Goal: Transaction & Acquisition: Purchase product/service

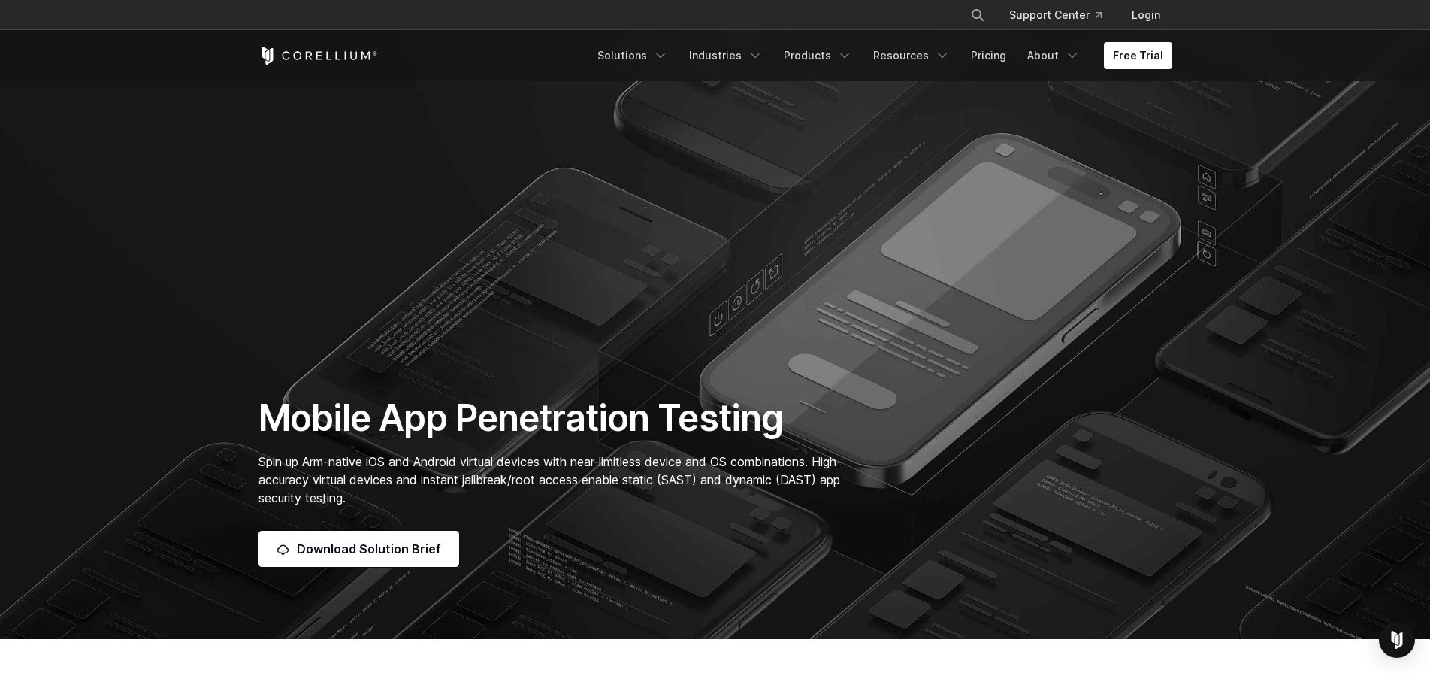
click at [523, 454] on span "Spin up Arm-native iOS and Android virtual devices with near-limitless device a…" at bounding box center [550, 479] width 583 height 51
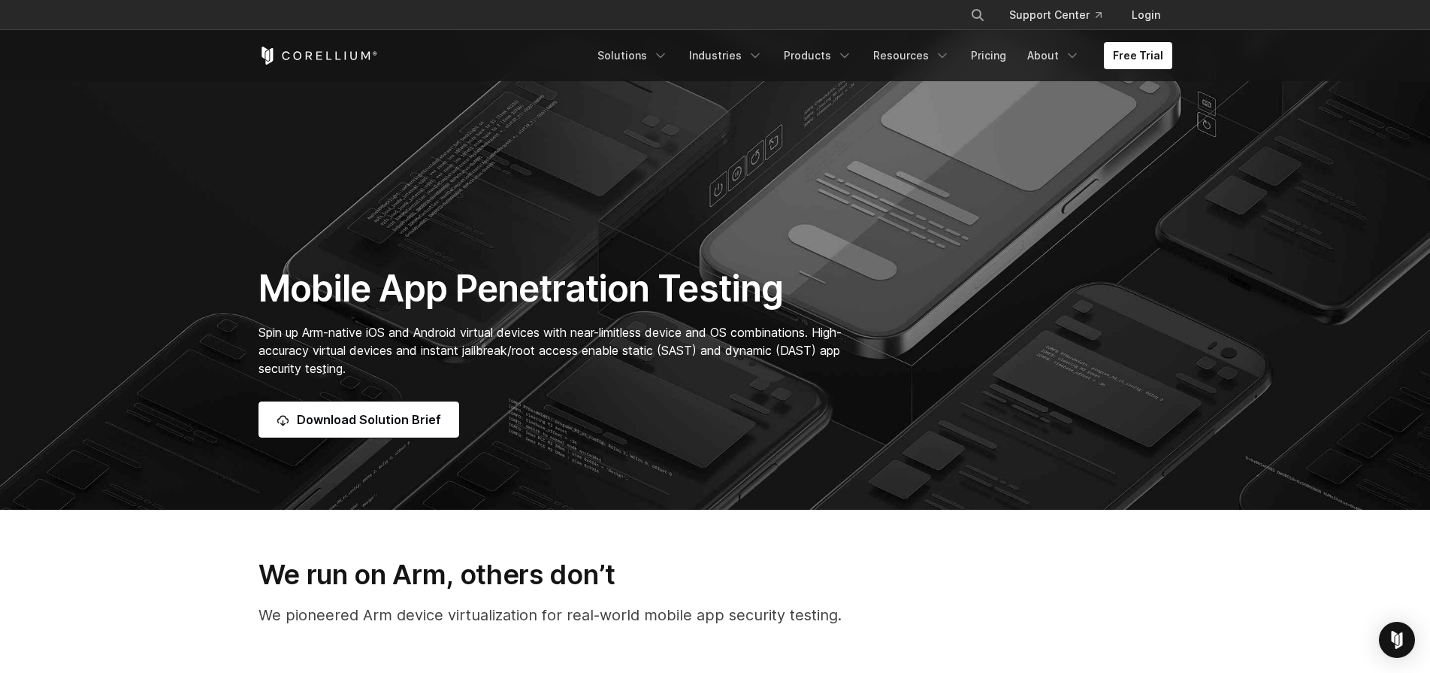
click at [523, 333] on span "Spin up Arm-native iOS and Android virtual devices with near-limitless device a…" at bounding box center [550, 350] width 583 height 51
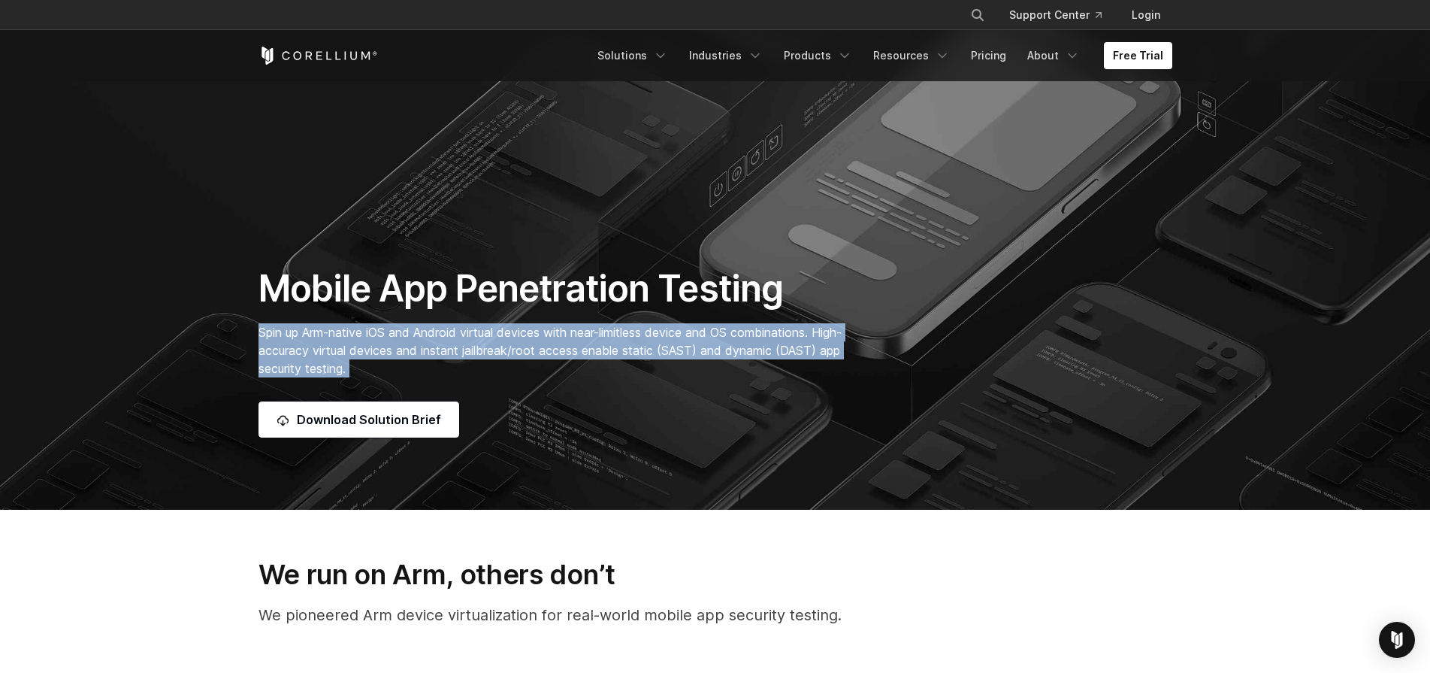
click at [523, 333] on span "Spin up Arm-native iOS and Android virtual devices with near-limitless device a…" at bounding box center [550, 350] width 583 height 51
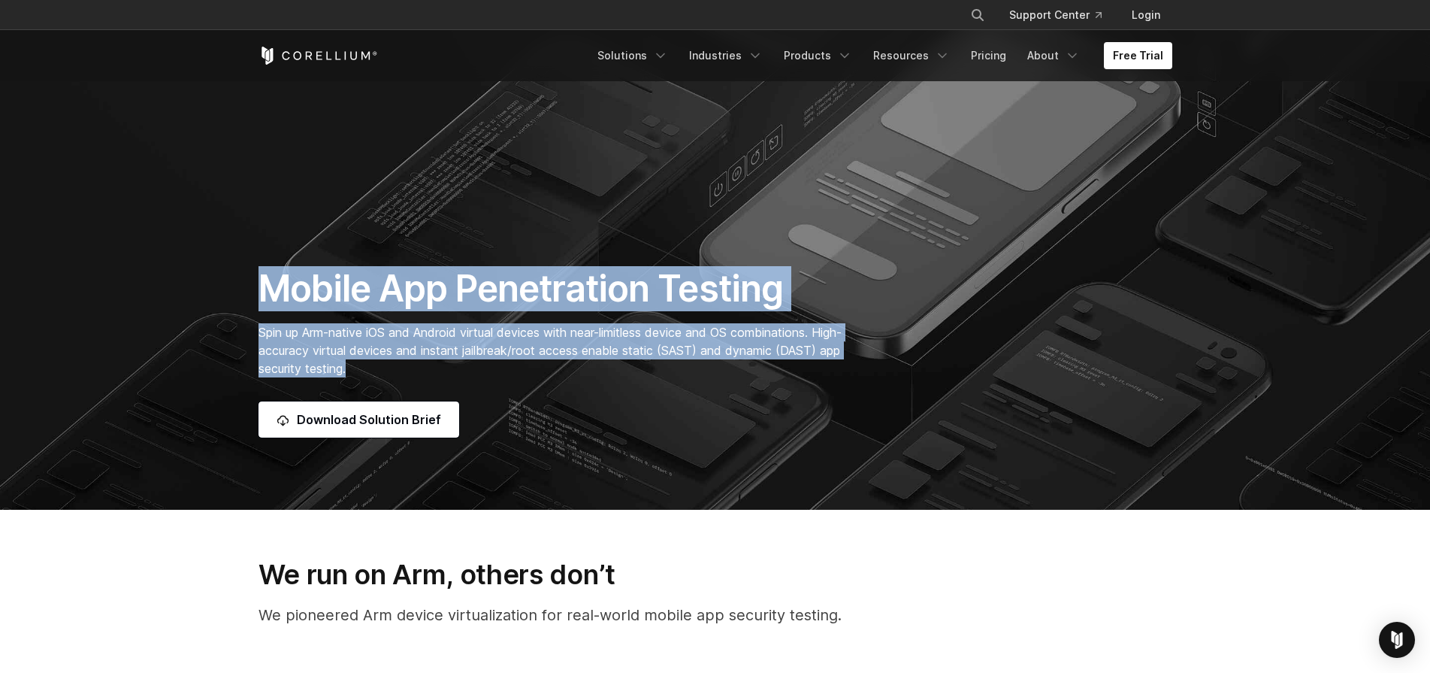
drag, startPoint x: 247, startPoint y: 283, endPoint x: 395, endPoint y: 374, distance: 174.4
click at [395, 374] on div "Mobile App Penetration Testing Spin up Arm-native iOS and Android virtual devic…" at bounding box center [557, 351] width 629 height 171
click at [474, 351] on span "Spin up Arm-native iOS and Android virtual devices with near-limitless device a…" at bounding box center [550, 350] width 583 height 51
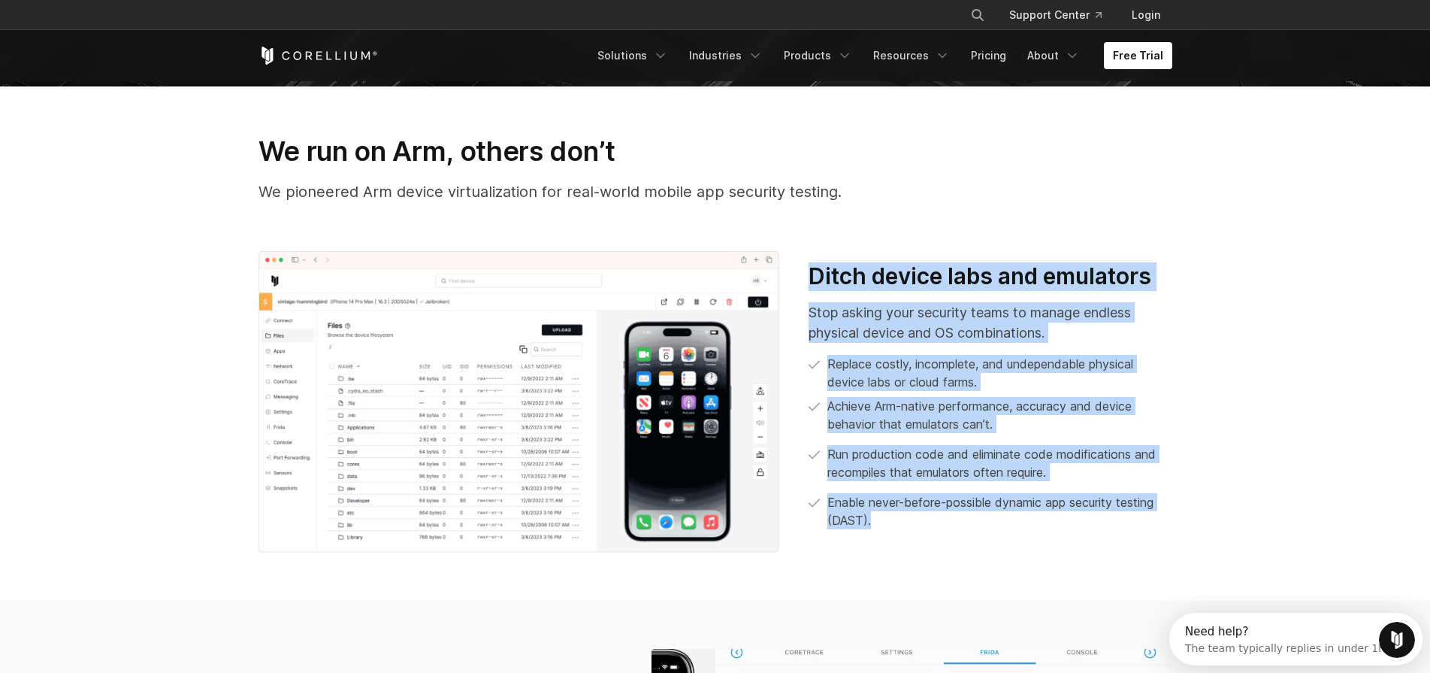
drag, startPoint x: 807, startPoint y: 279, endPoint x: 916, endPoint y: 532, distance: 275.7
click at [916, 532] on div "Ditch device labs and emulators Stop asking your security teams to manage endle…" at bounding box center [990, 402] width 393 height 280
click at [910, 293] on div "Ditch device labs and emulators Stop asking your security teams to manage endle…" at bounding box center [990, 396] width 363 height 268
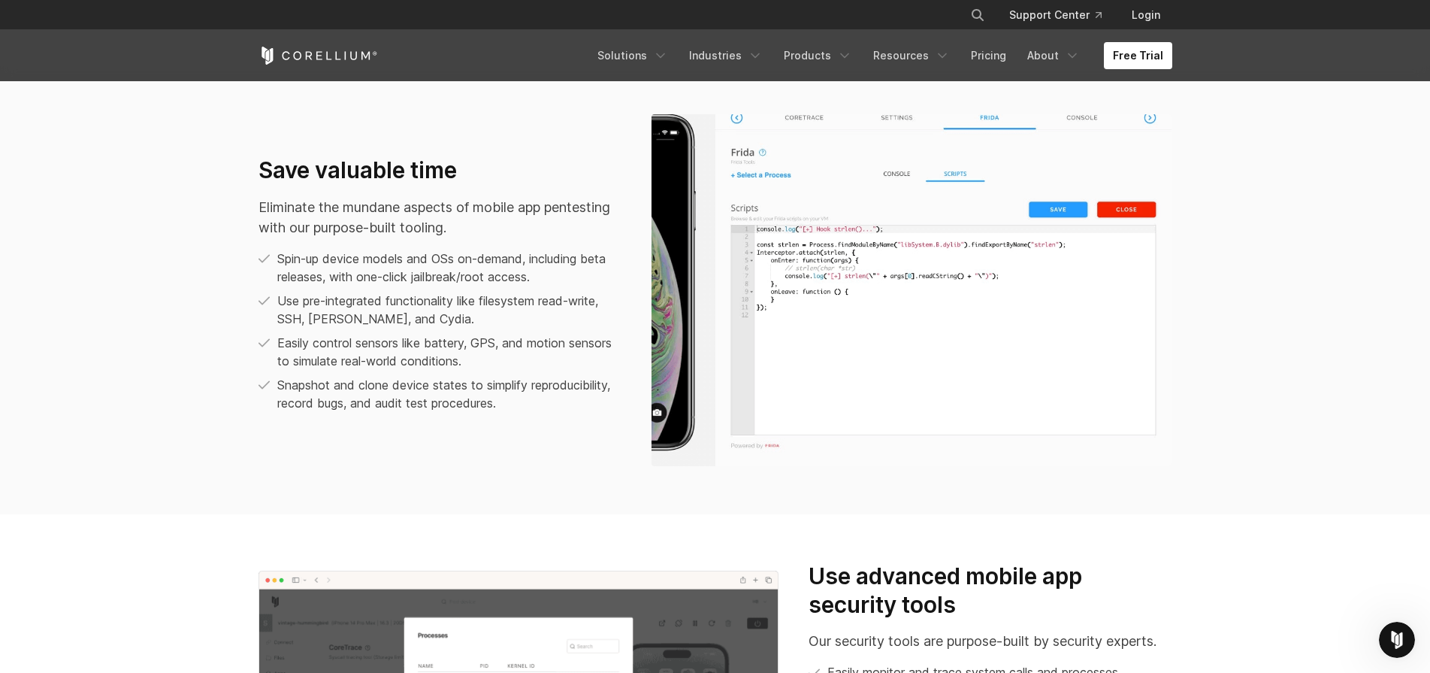
scroll to position [1095, 0]
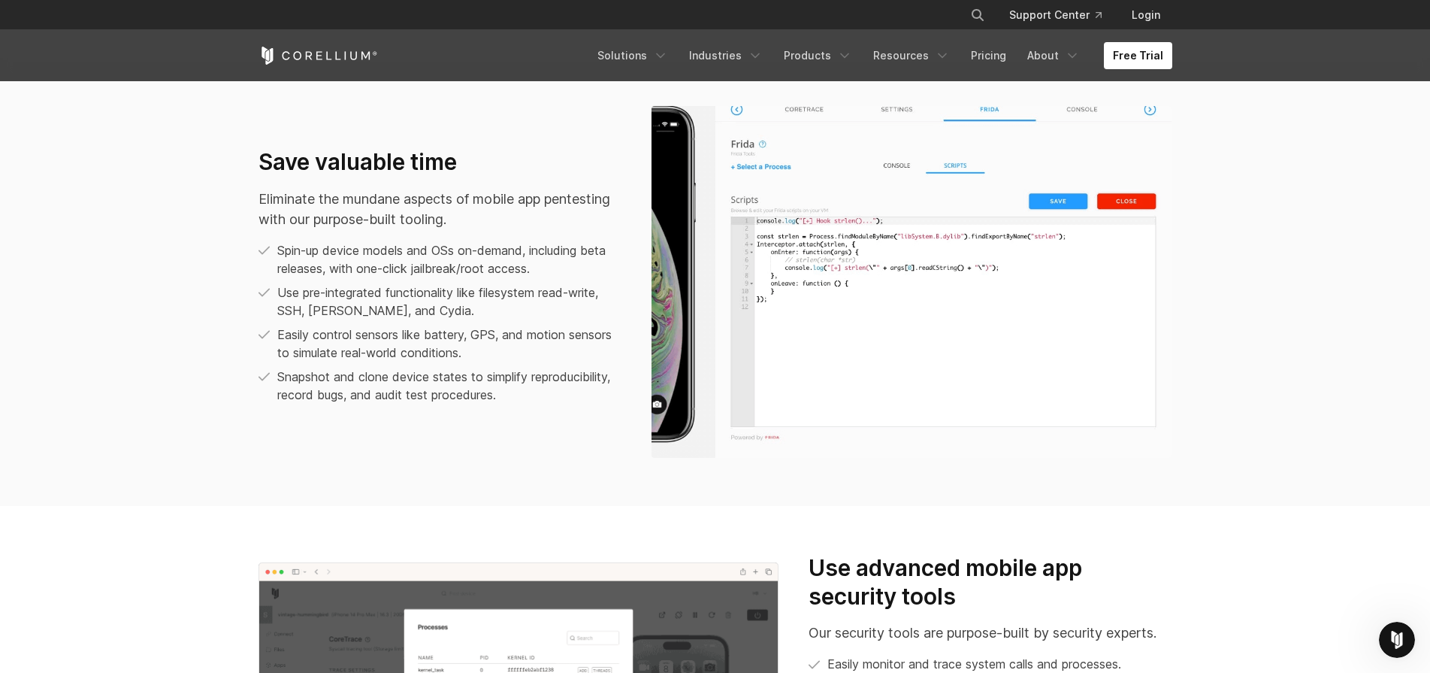
click at [764, 268] on img at bounding box center [912, 282] width 521 height 352
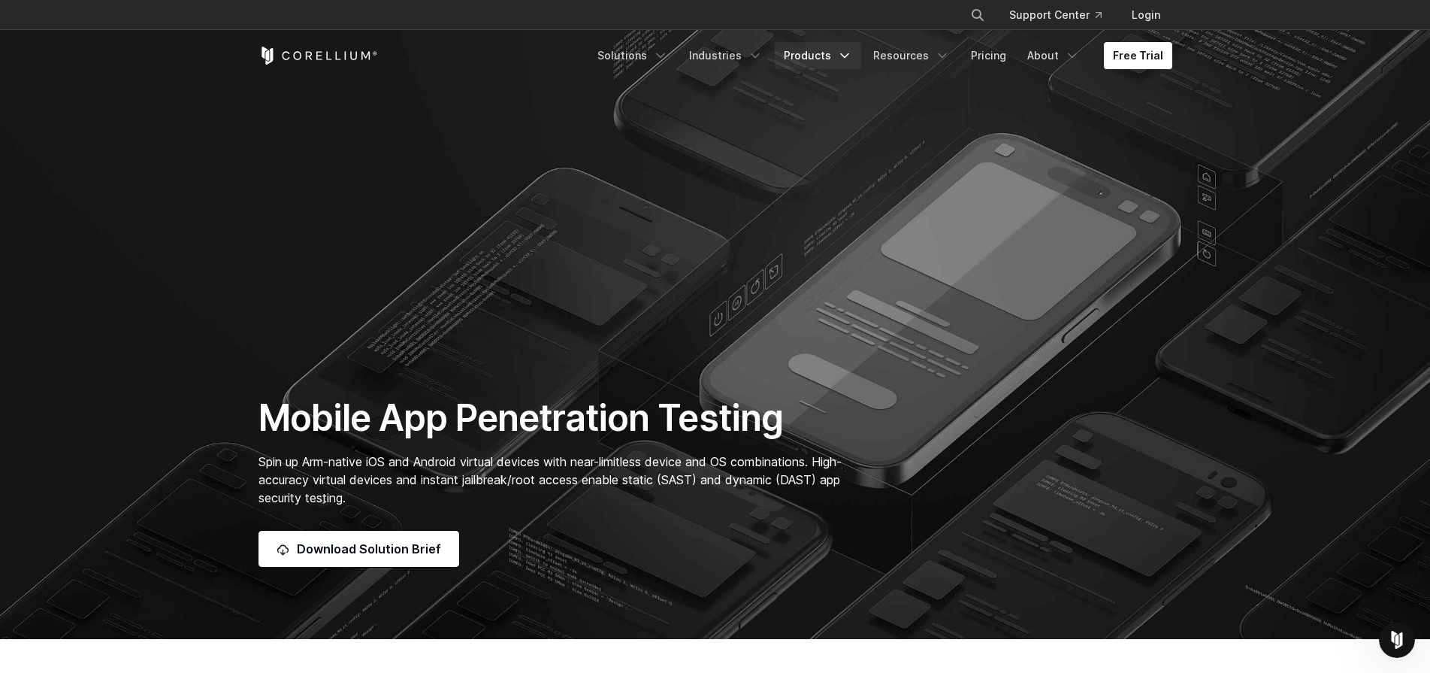
scroll to position [0, 0]
click at [1003, 57] on link "Pricing" at bounding box center [988, 55] width 53 height 27
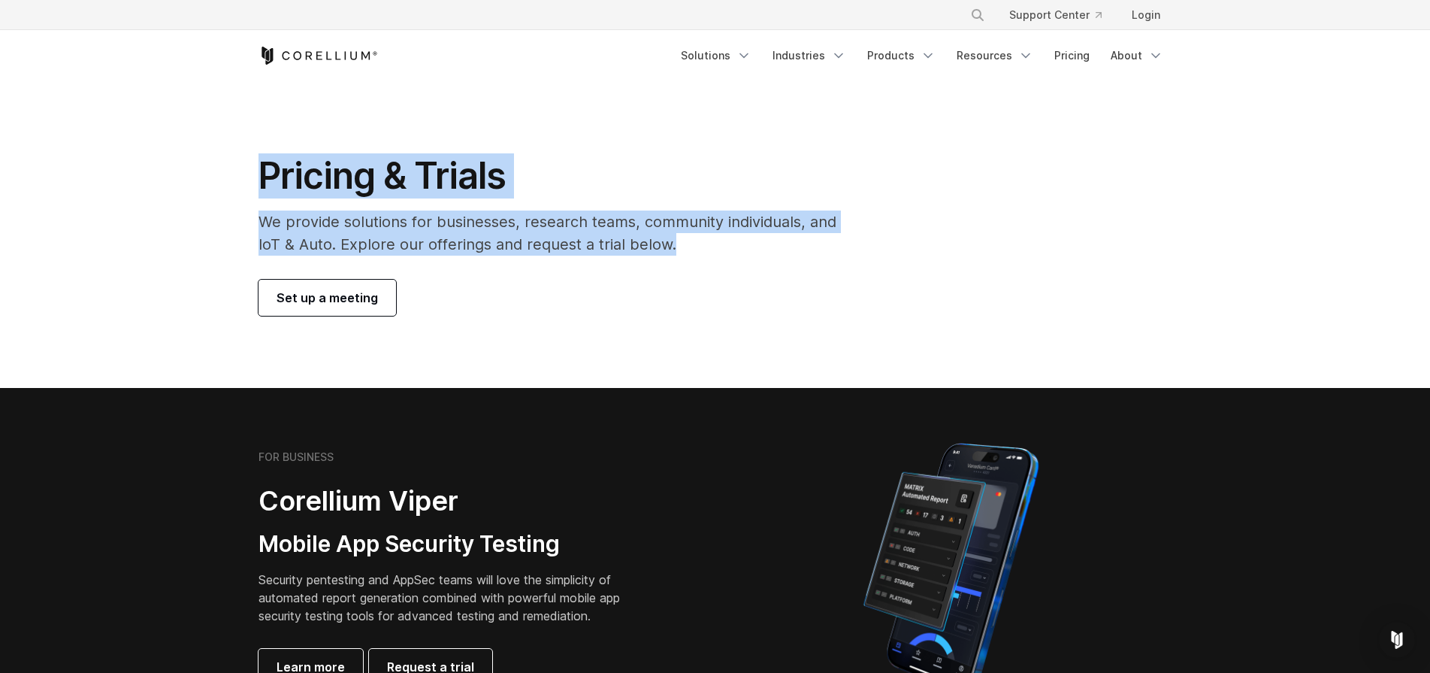
drag, startPoint x: 253, startPoint y: 166, endPoint x: 733, endPoint y: 238, distance: 485.6
click at [733, 238] on div "Pricing & Trials We provide solutions for businesses, research teams, community…" at bounding box center [557, 234] width 629 height 162
click at [733, 238] on p "We provide solutions for businesses, research teams, community individuals, and…" at bounding box center [558, 232] width 599 height 45
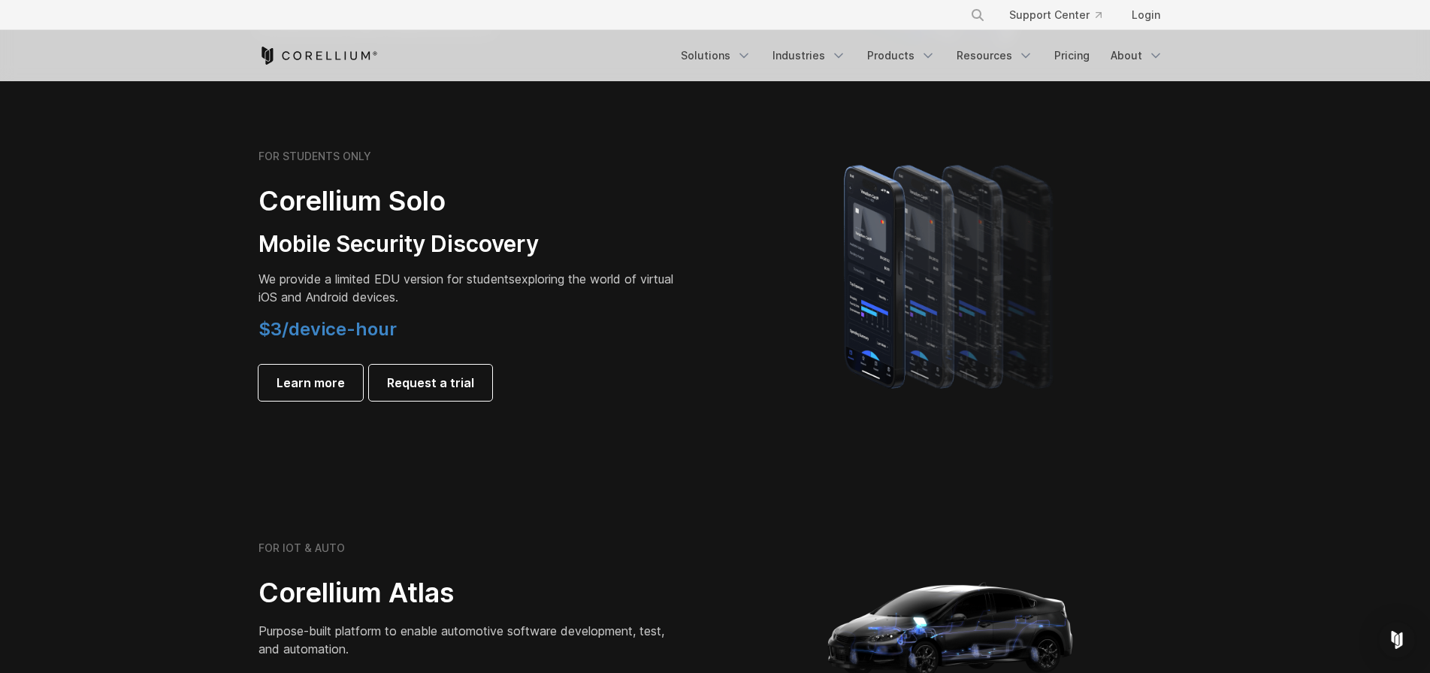
scroll to position [1006, 0]
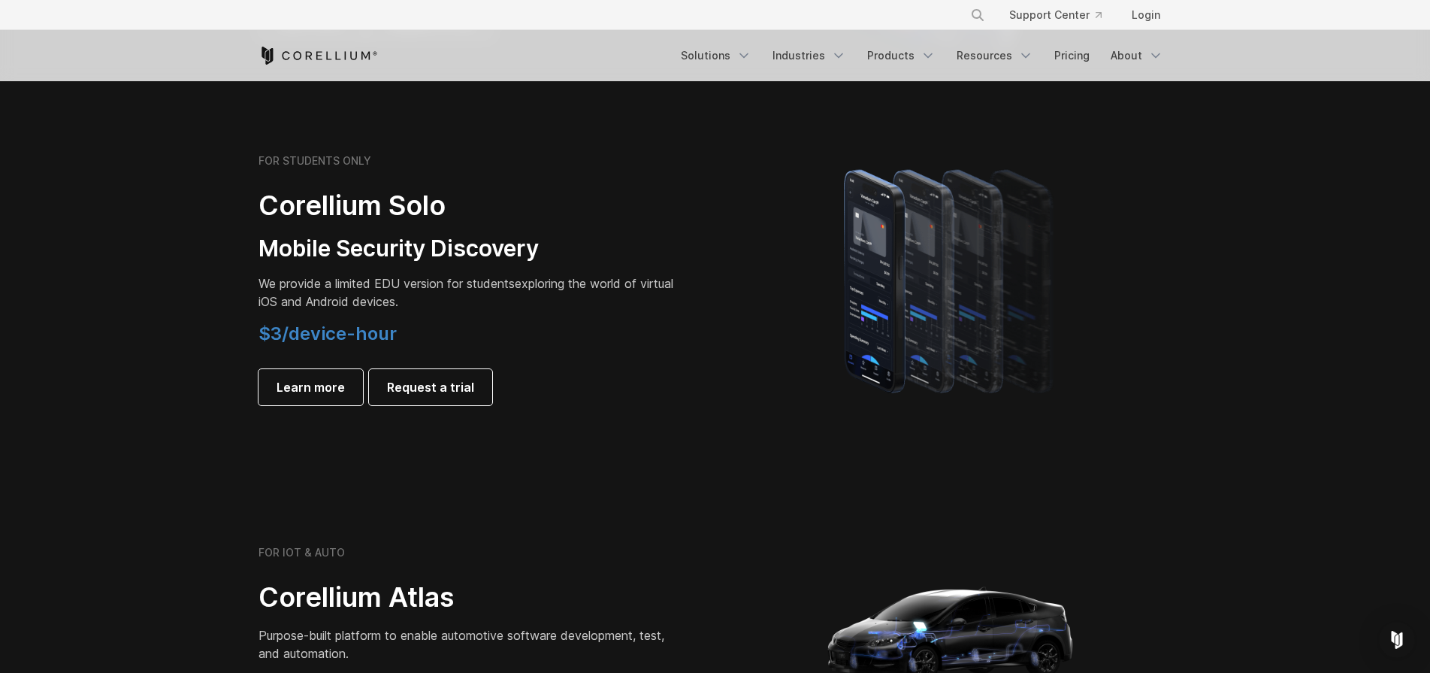
click at [386, 341] on span "$3/device-hour" at bounding box center [328, 333] width 138 height 22
click at [392, 307] on p "We provide a limited EDU version for students exploring the world of virtual iO…" at bounding box center [469, 292] width 421 height 36
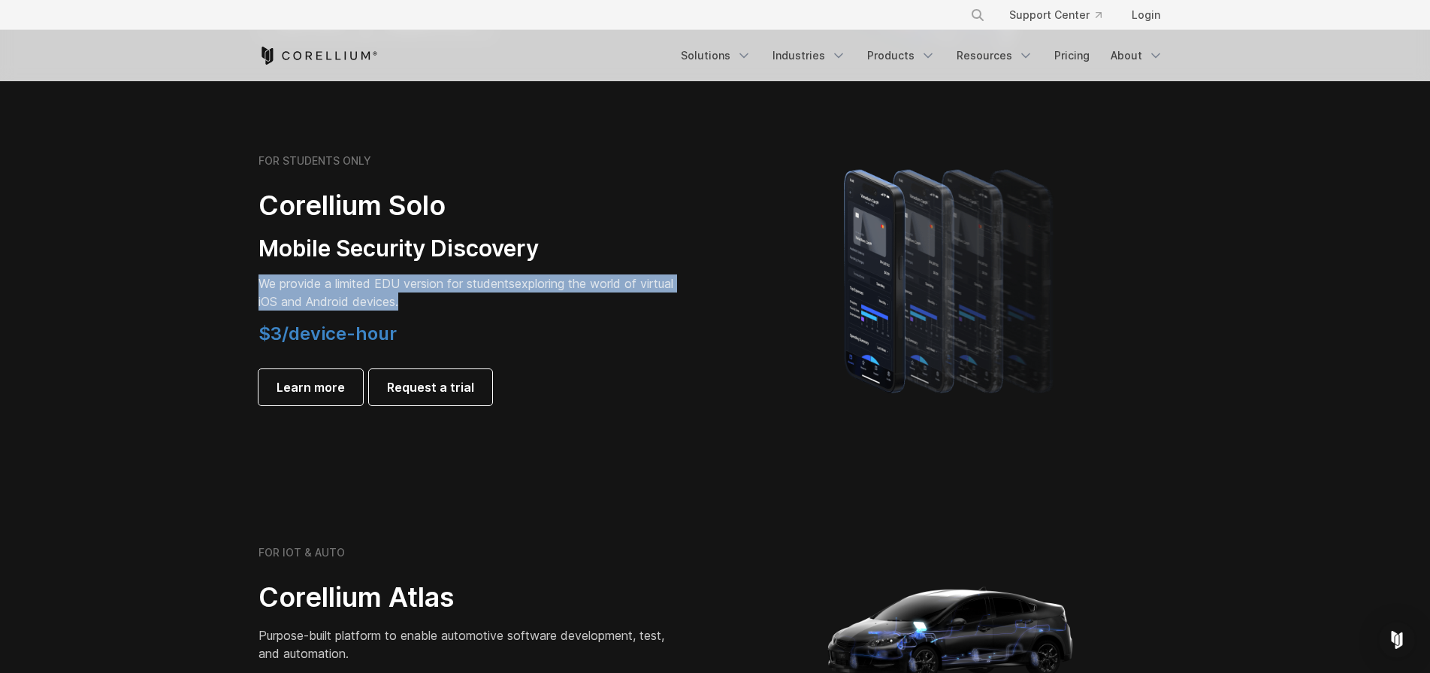
click at [262, 298] on p "We provide a limited EDU version for students exploring the world of virtual iO…" at bounding box center [469, 292] width 421 height 36
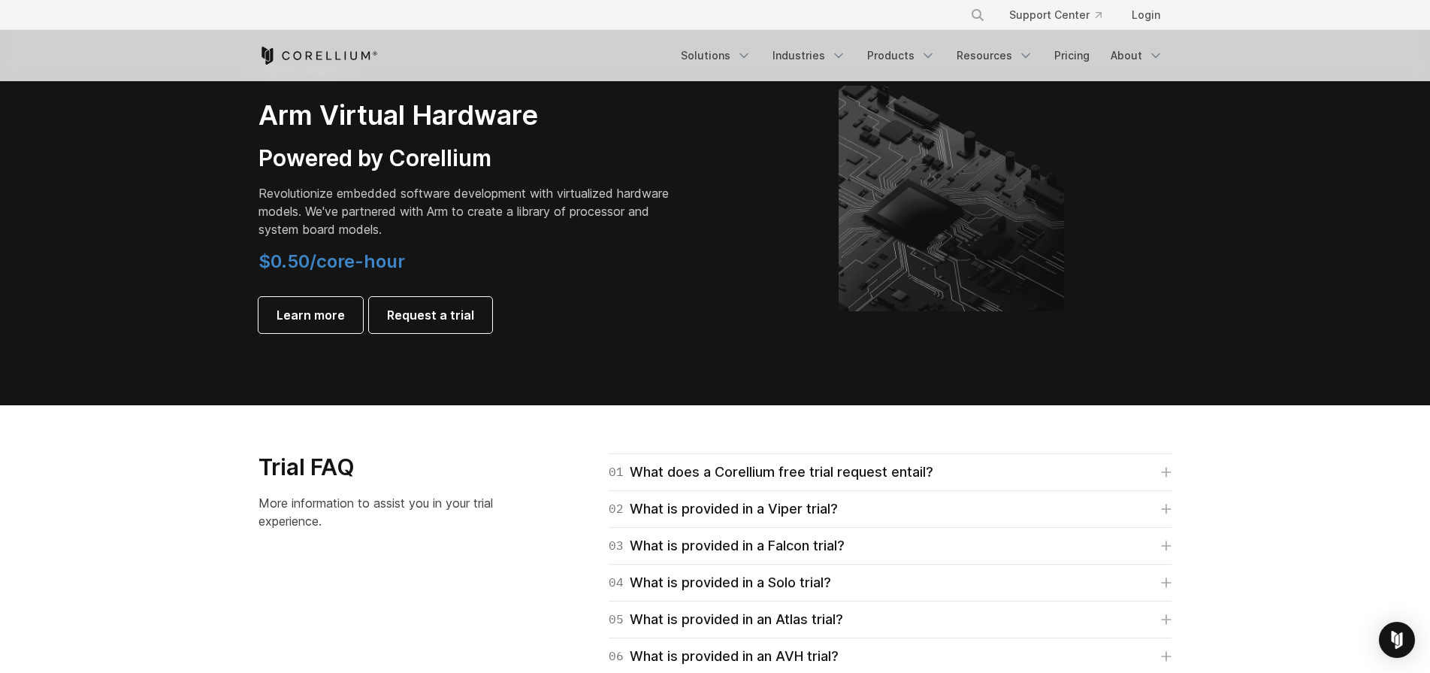
scroll to position [1806, 0]
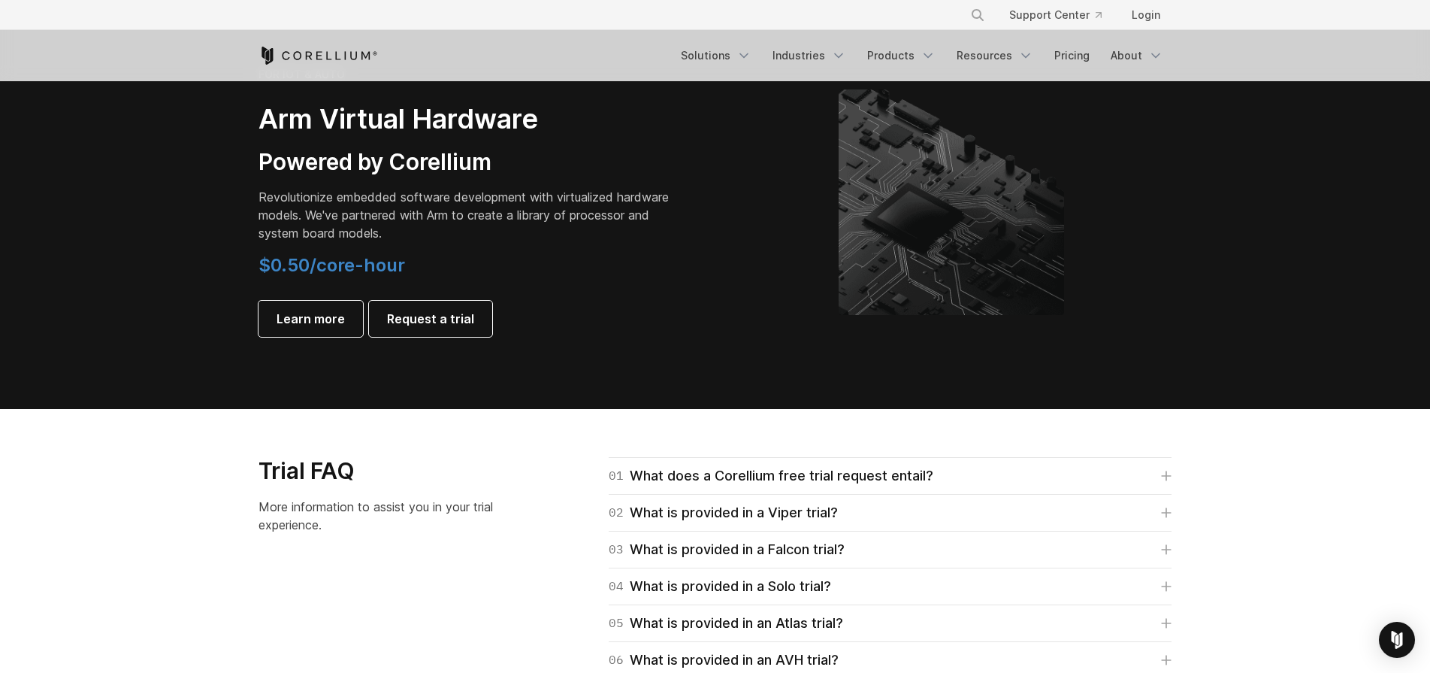
drag, startPoint x: 238, startPoint y: 118, endPoint x: 614, endPoint y: 381, distance: 458.7
click at [614, 381] on section "FOR IOT & AUTO Arm Virtual Hardware Powered by Corellium Revolutionize embedded…" at bounding box center [715, 214] width 1430 height 389
click at [607, 381] on section "FOR IOT & AUTO Arm Virtual Hardware Powered by Corellium Revolutionize embedded…" at bounding box center [715, 214] width 1430 height 389
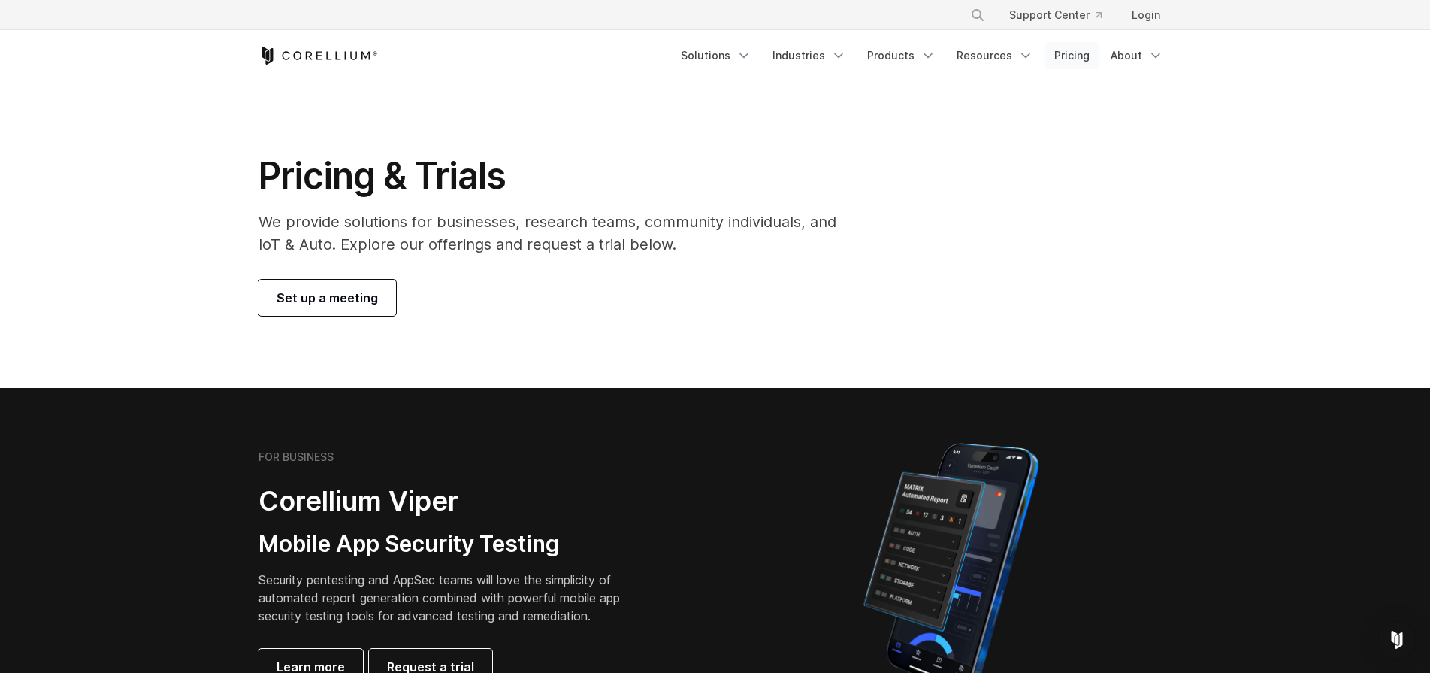
scroll to position [0, 0]
